Goal: Communication & Community: Answer question/provide support

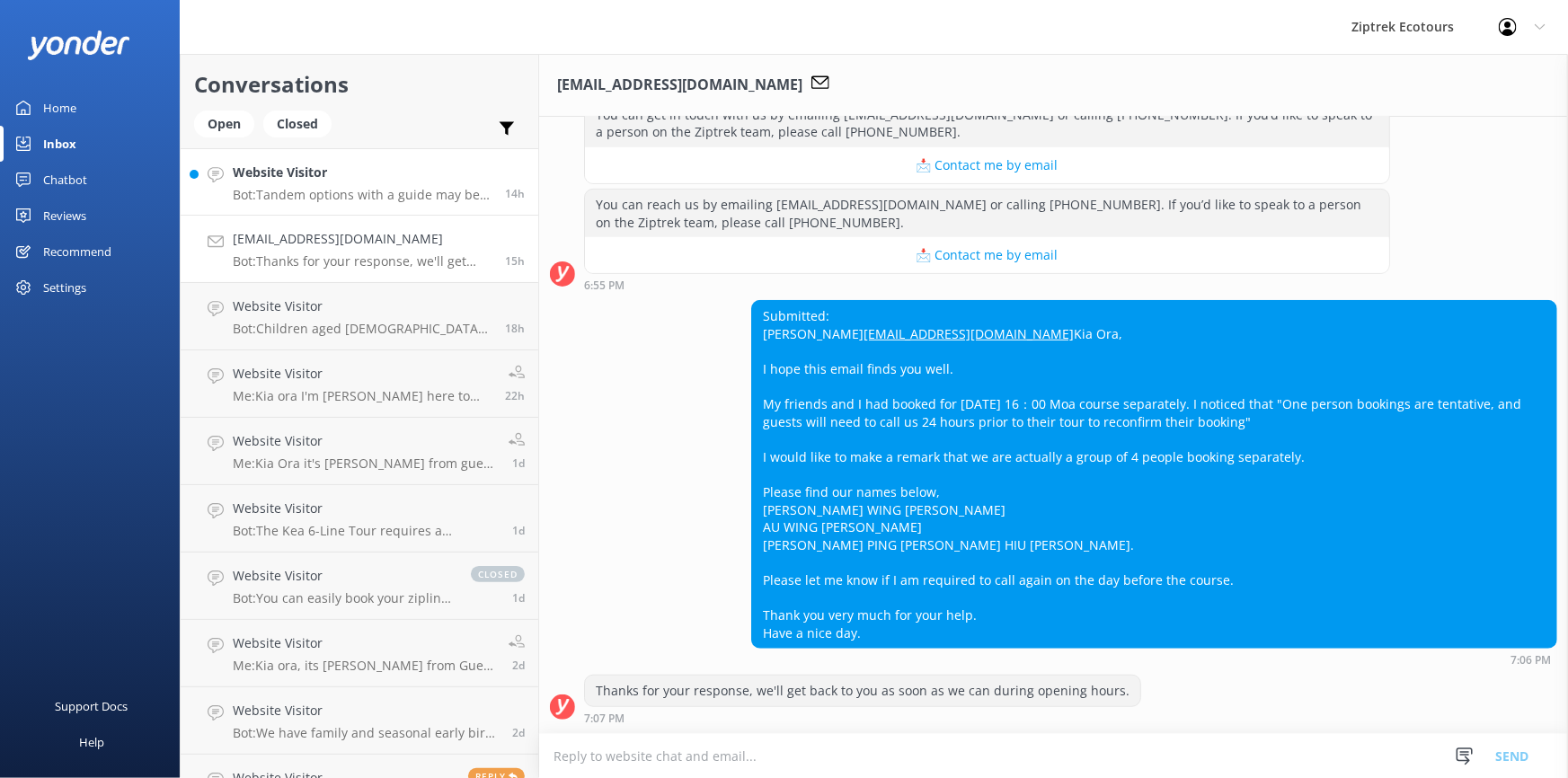
scroll to position [430, 0]
drag, startPoint x: 959, startPoint y: 296, endPoint x: 751, endPoint y: 304, distance: 208.2
click at [752, 304] on div "Submitted: [PERSON_NAME] [EMAIL_ADDRESS][DOMAIN_NAME] [PERSON_NAME], I hope thi…" at bounding box center [1153, 474] width 804 height 347
copy link "[EMAIL_ADDRESS][DOMAIN_NAME]"
click at [862, 523] on div "Submitted: [PERSON_NAME] [EMAIL_ADDRESS][DOMAIN_NAME] [PERSON_NAME], I hope thi…" at bounding box center [1153, 474] width 804 height 347
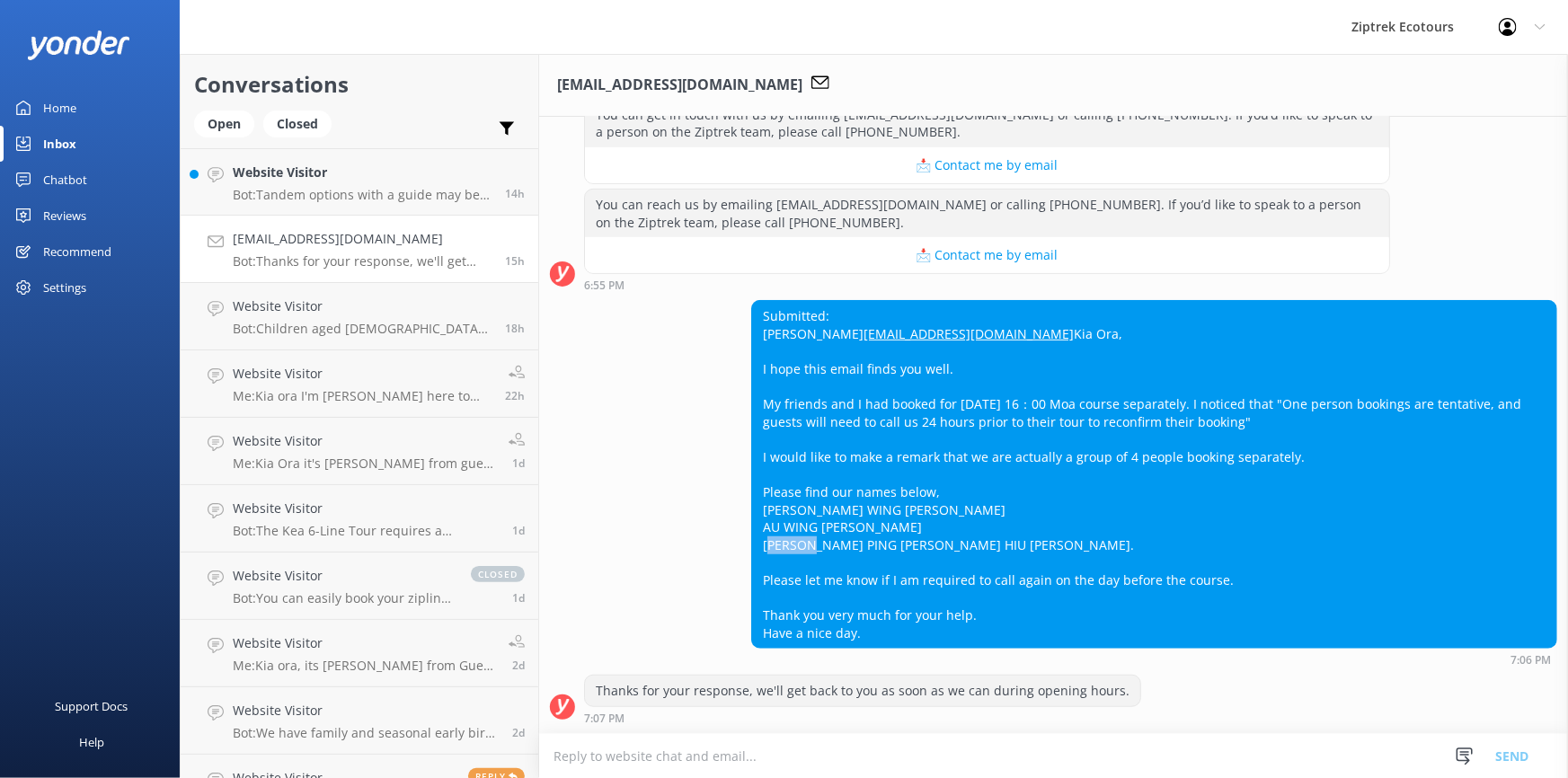
click at [862, 523] on div "Submitted: [PERSON_NAME] [EMAIL_ADDRESS][DOMAIN_NAME] [PERSON_NAME], I hope thi…" at bounding box center [1153, 474] width 804 height 347
copy div "[PERSON_NAME]"
click at [652, 753] on textarea at bounding box center [1054, 756] width 1029 height 44
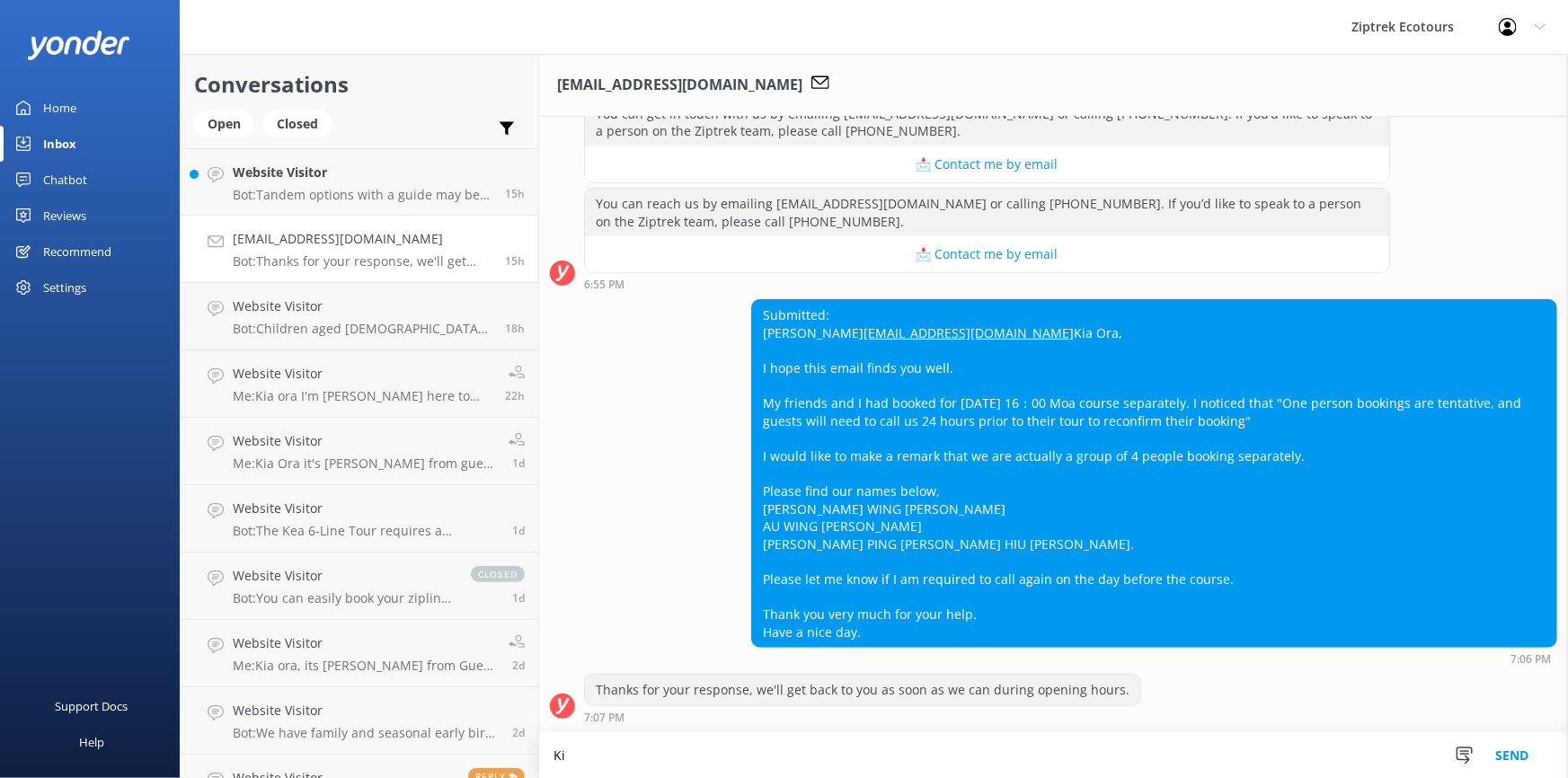
scroll to position [431, 0]
click at [851, 755] on textarea "Kia ora, As you all booked individually the system wil not have been aware of t…" at bounding box center [1054, 756] width 1029 height 45
click at [857, 756] on textarea "Kia ora, As you all booked individually the system wil not have been aware of t…" at bounding box center [1054, 756] width 1029 height 45
click at [1269, 755] on textarea "Kia ora, As you all booked individually the system will not have been aware of …" at bounding box center [1054, 756] width 1029 height 45
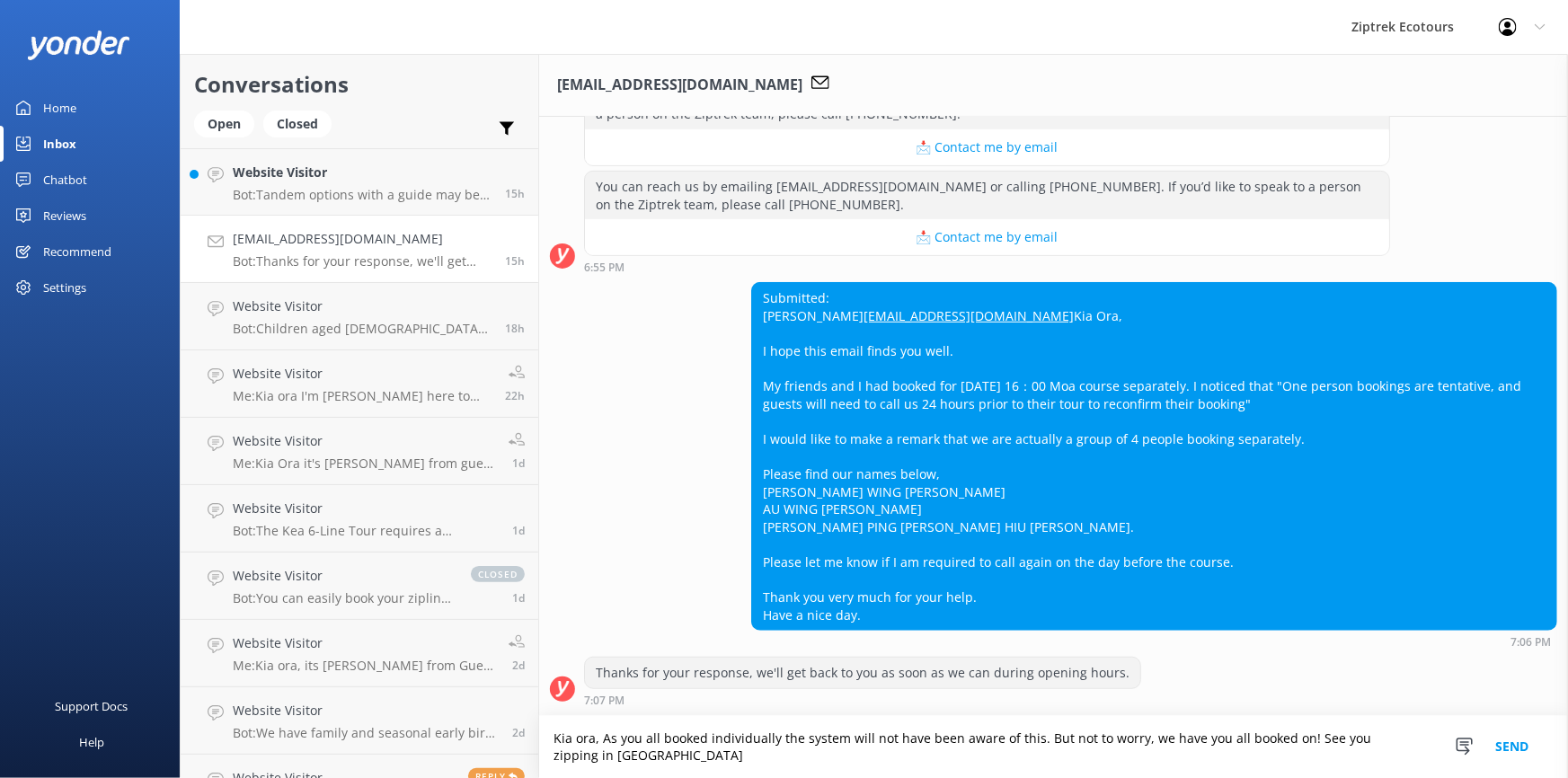
scroll to position [448, 0]
type textarea "Kia ora, As you all booked individually the system will not have been aware of …"
click at [1510, 744] on button "Send" at bounding box center [1512, 747] width 67 height 62
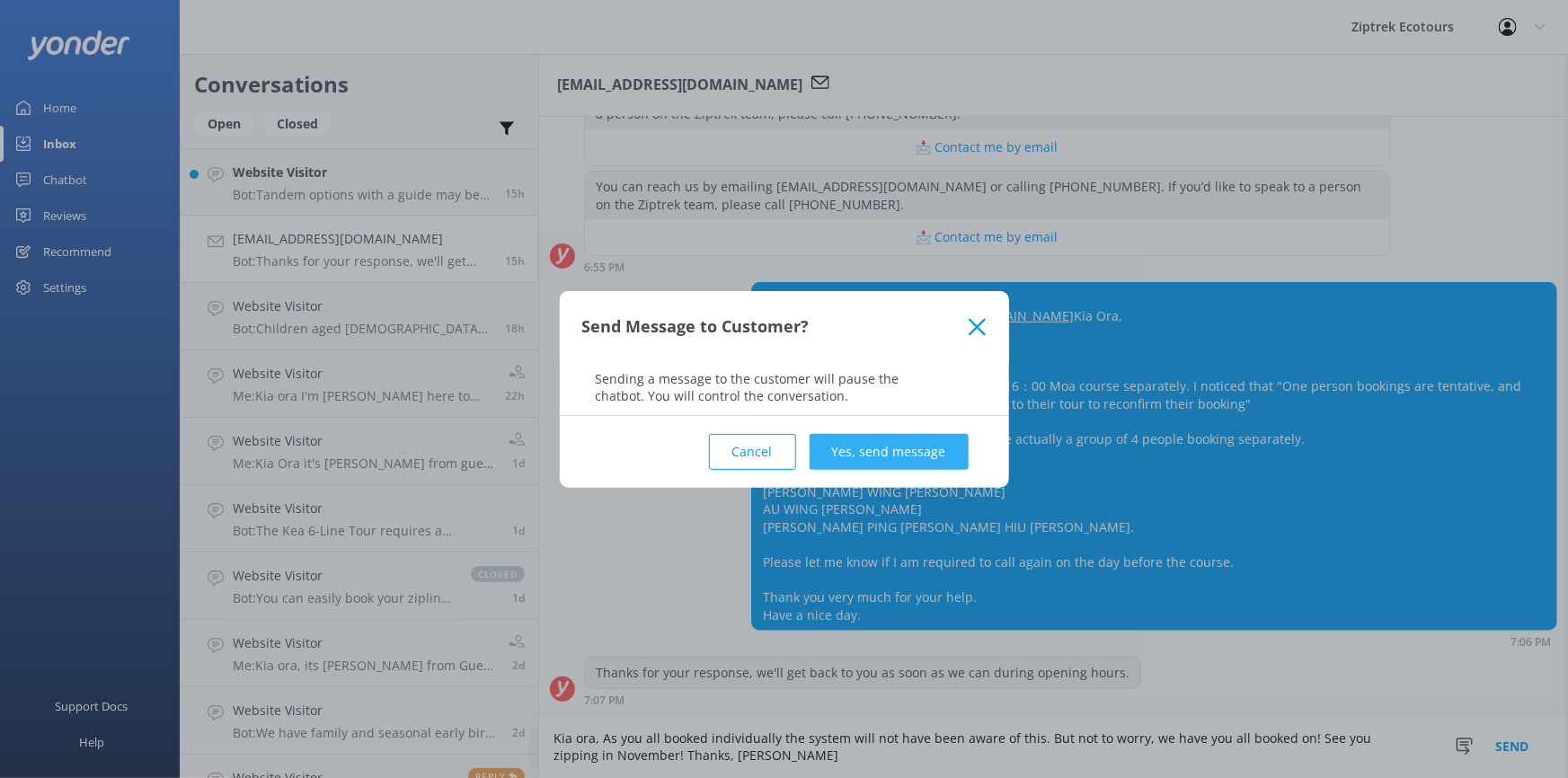
click at [842, 455] on button "Yes, send message" at bounding box center [889, 452] width 159 height 36
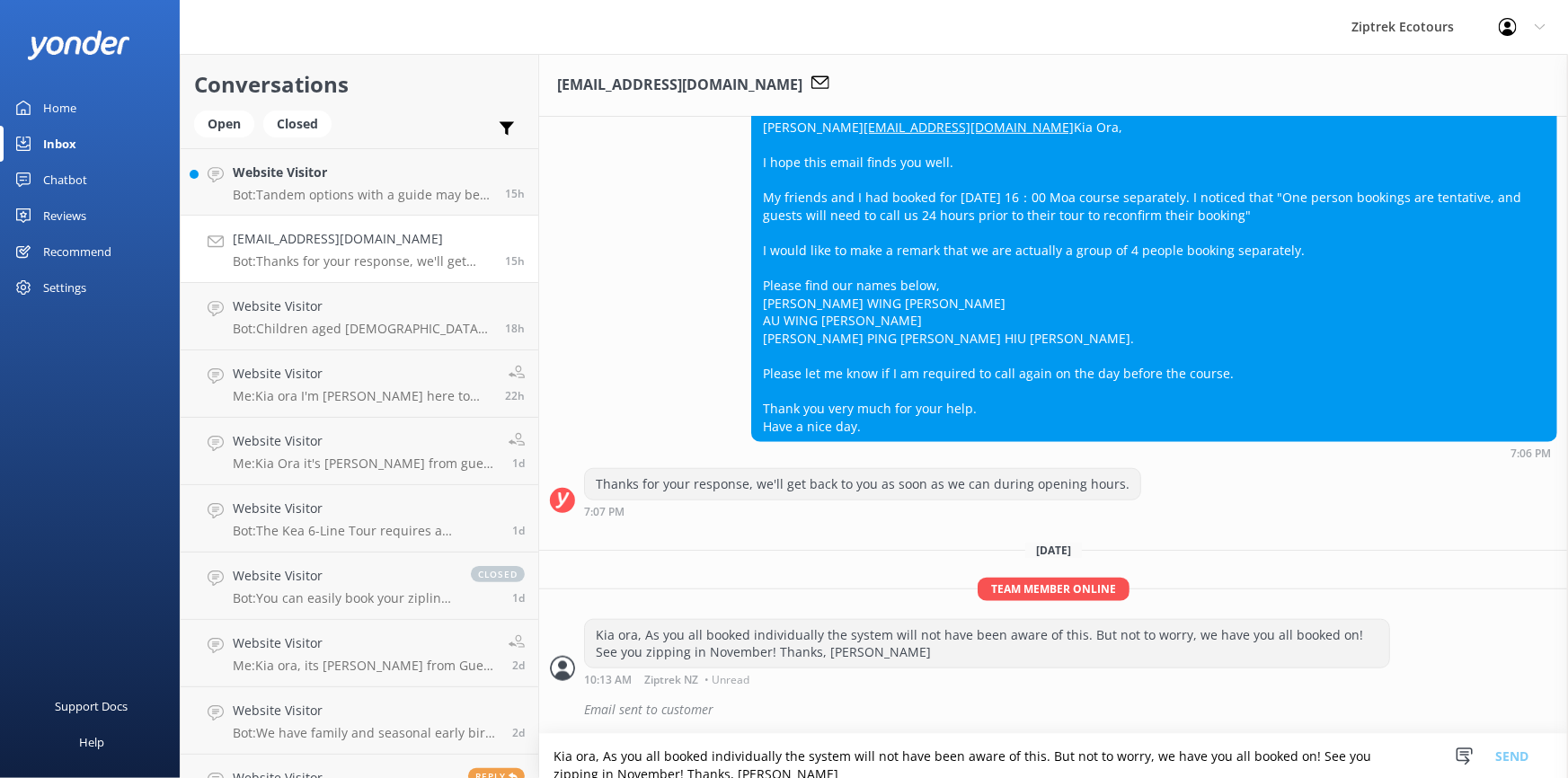
scroll to position [637, 0]
click at [364, 182] on h4 "Website Visitor" at bounding box center [362, 172] width 259 height 20
